Goal: Transaction & Acquisition: Purchase product/service

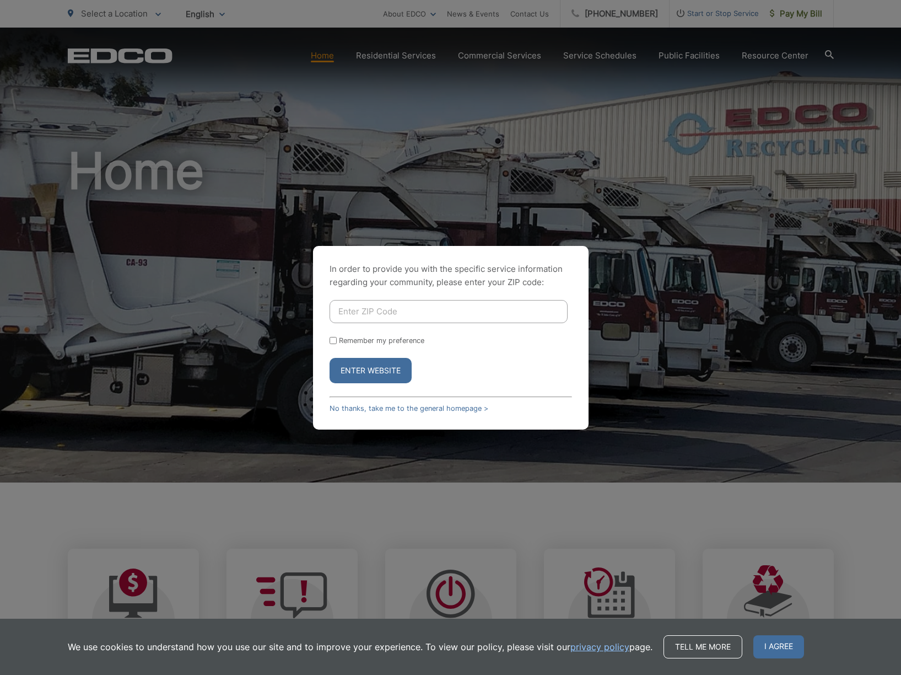
click at [463, 308] on input "Enter ZIP Code" at bounding box center [449, 311] width 238 height 23
type input "92021"
click at [330, 358] on button "Enter Website" at bounding box center [371, 370] width 82 height 25
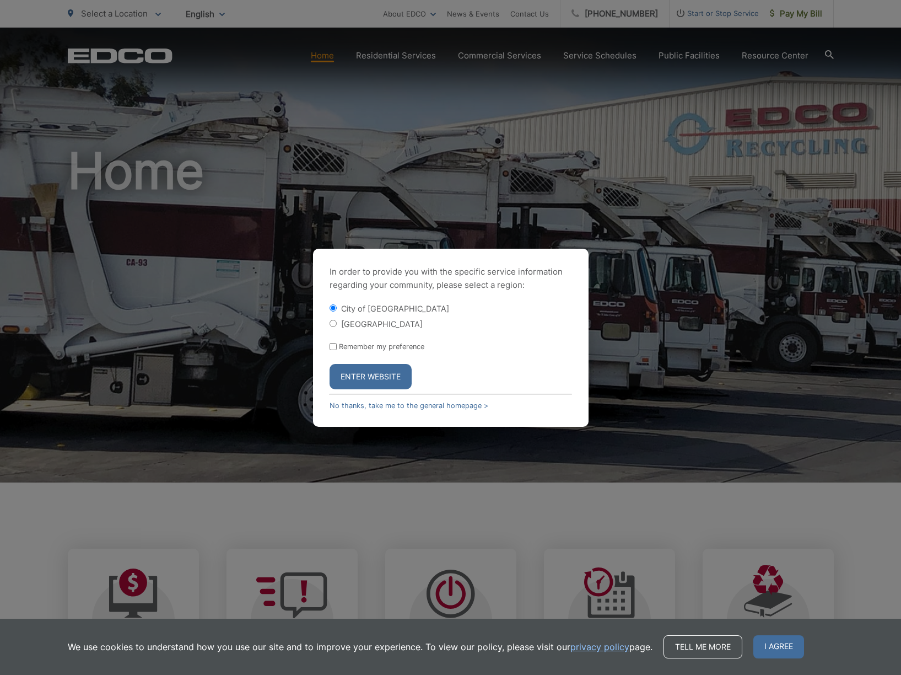
click at [333, 322] on input "[GEOGRAPHIC_DATA]" at bounding box center [333, 323] width 7 height 7
radio input "true"
click at [376, 380] on button "Enter Website" at bounding box center [371, 376] width 82 height 25
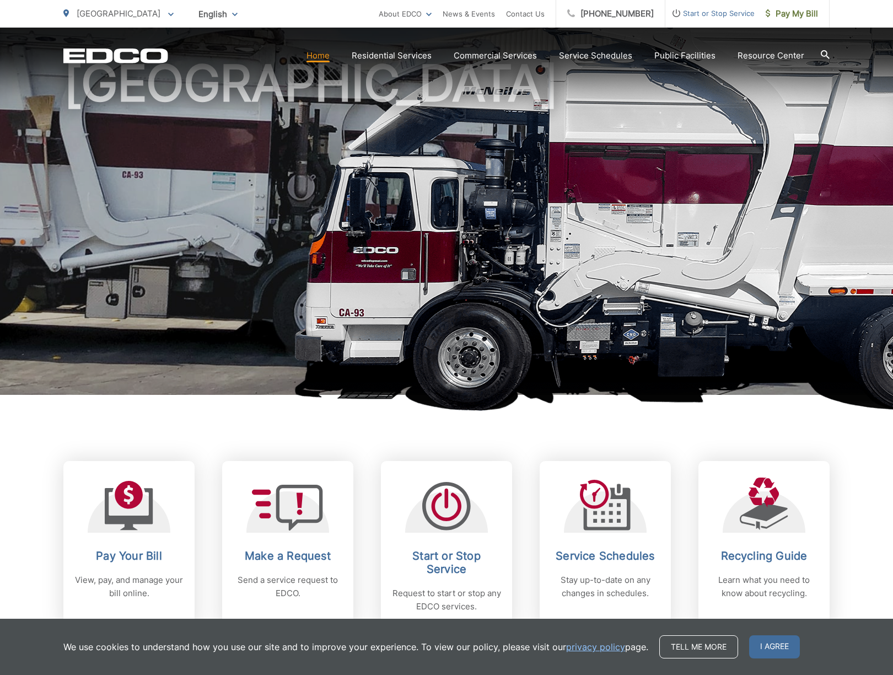
scroll to position [209, 0]
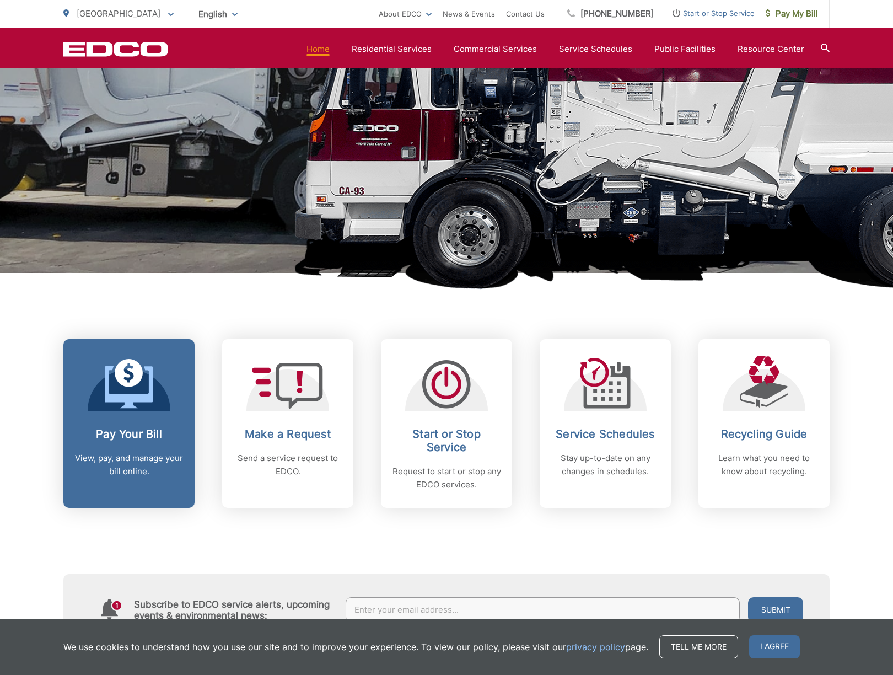
click at [146, 439] on h2 "Pay Your Bill" at bounding box center [128, 433] width 109 height 13
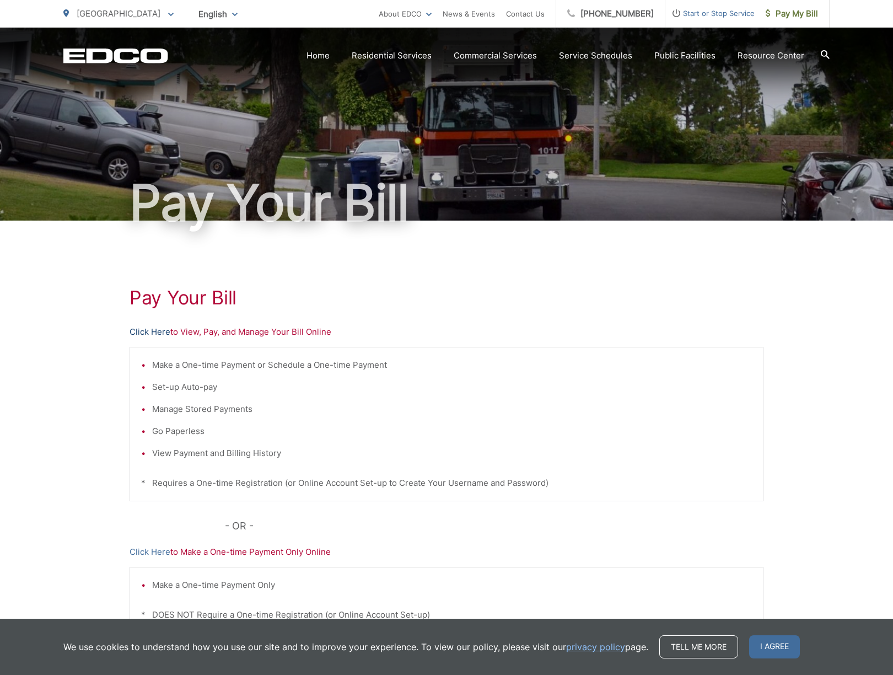
click at [137, 336] on link "Click Here" at bounding box center [150, 331] width 41 height 13
